Goal: Check status: Check status

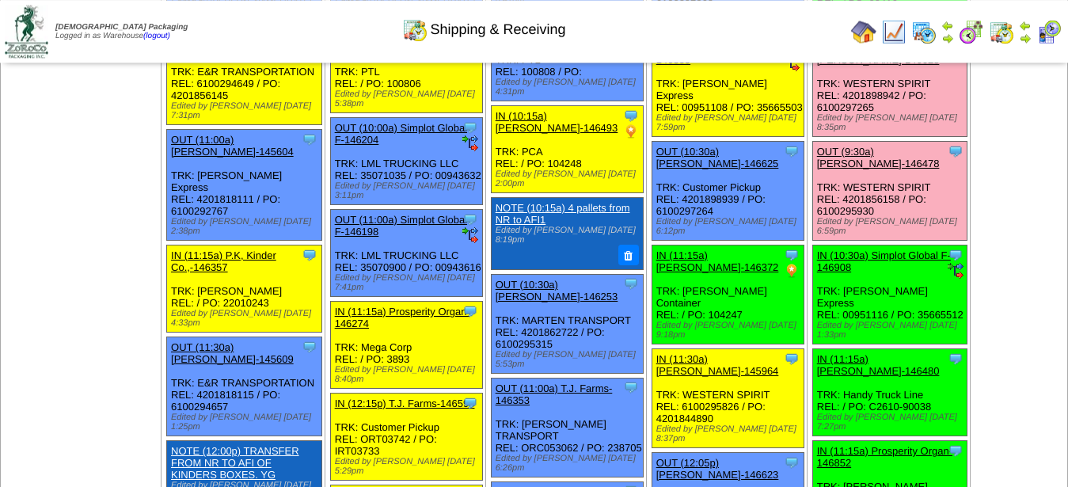
scroll to position [13, 0]
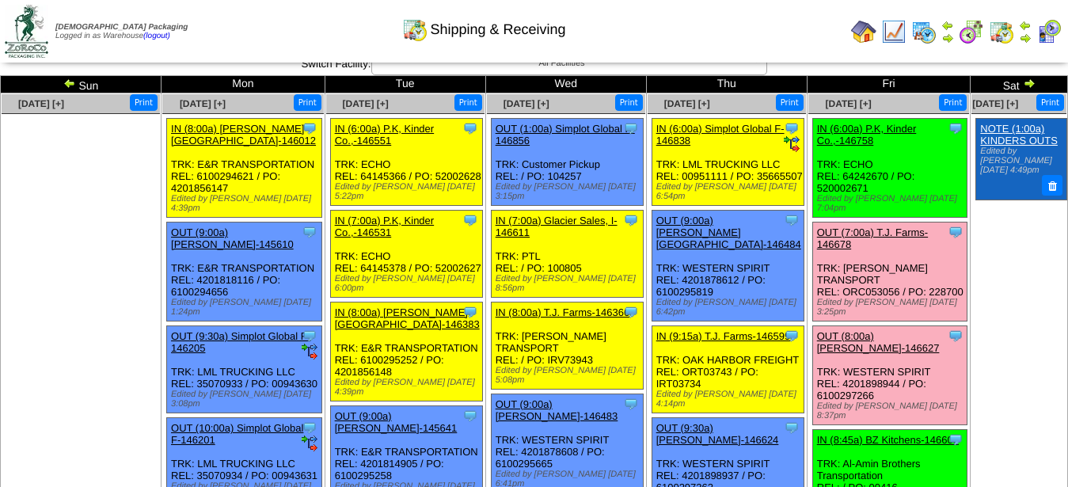
click at [1022, 82] on img at bounding box center [1028, 83] width 13 height 13
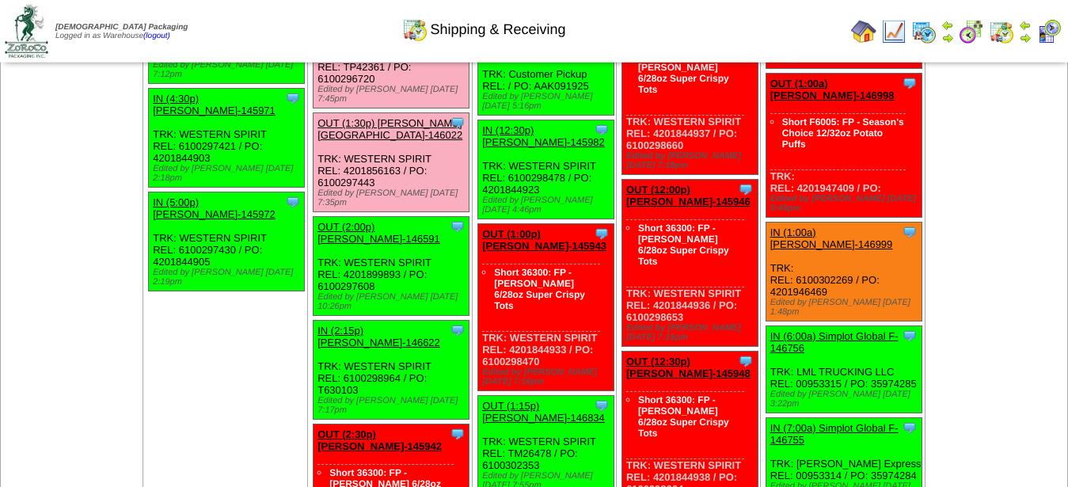
scroll to position [1211, 0]
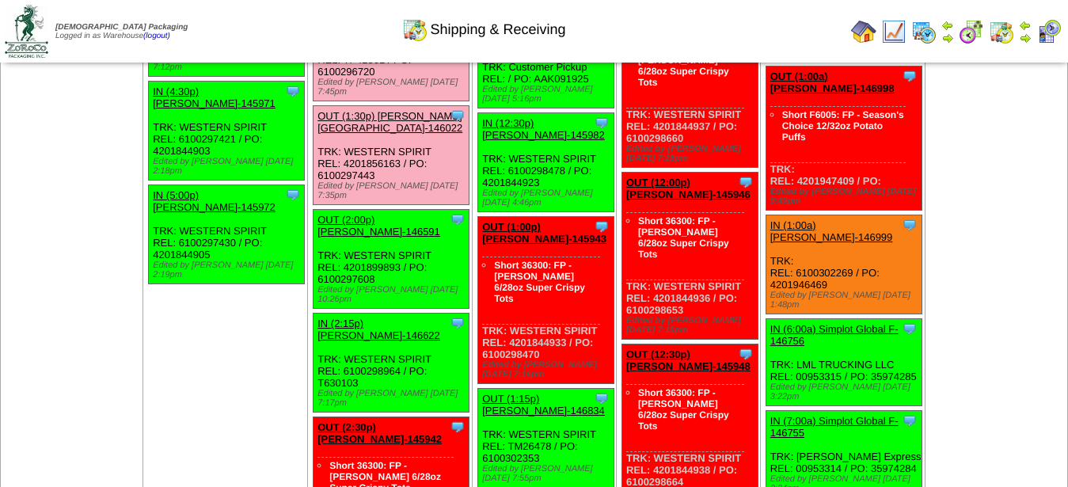
click at [732, 418] on ul "Clone Item IN (1:00a) Evolved Foods LL-146561 Evolved Foods LLC. DBA Tourlami S…" at bounding box center [688, 382] width 142 height 2925
